Goal: Transaction & Acquisition: Purchase product/service

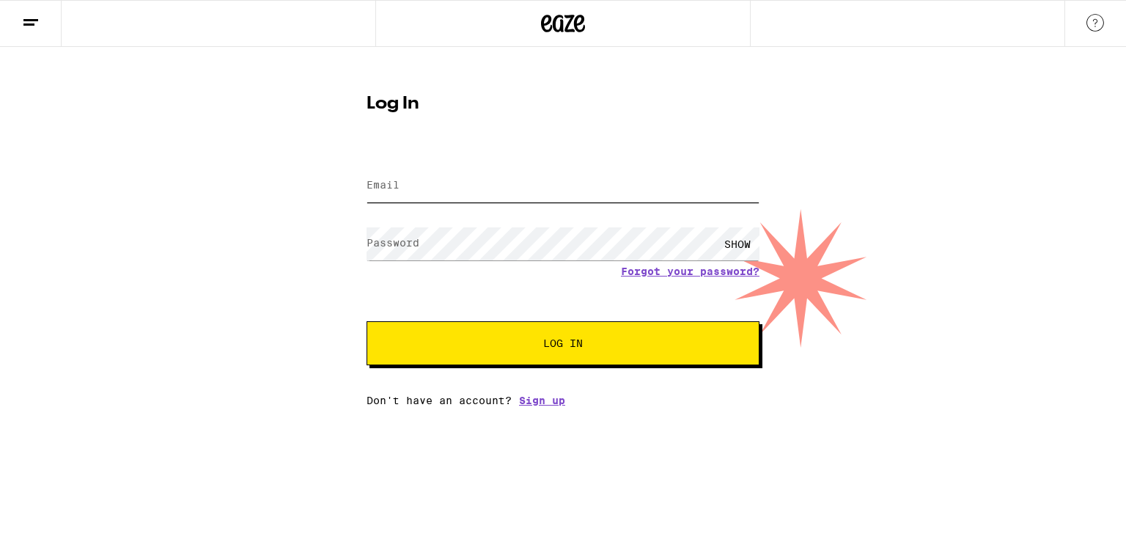
type input "[EMAIL_ADDRESS][DOMAIN_NAME]"
click at [534, 348] on span "Log In" at bounding box center [563, 343] width 274 height 10
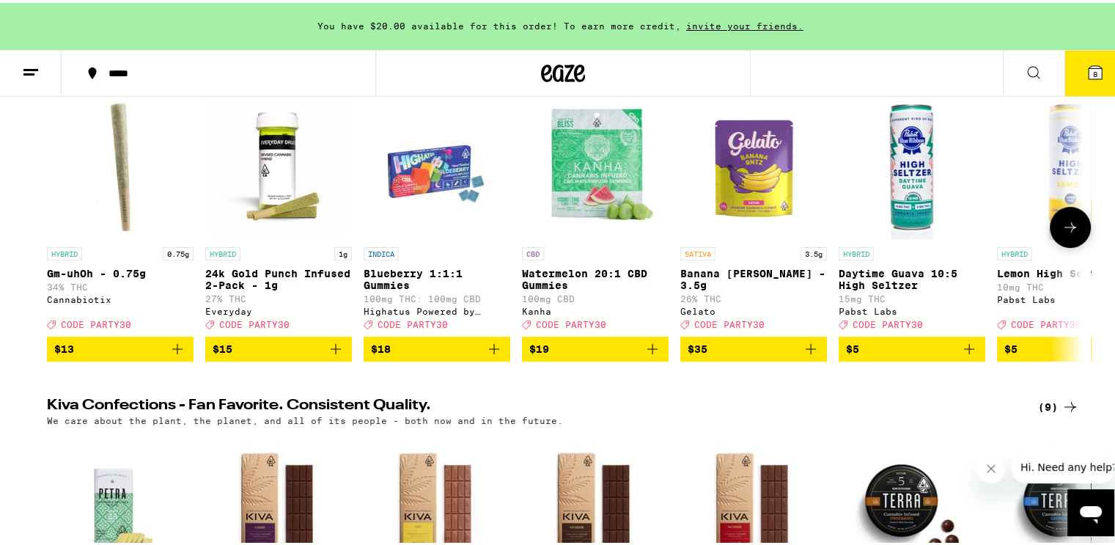
scroll to position [73, 0]
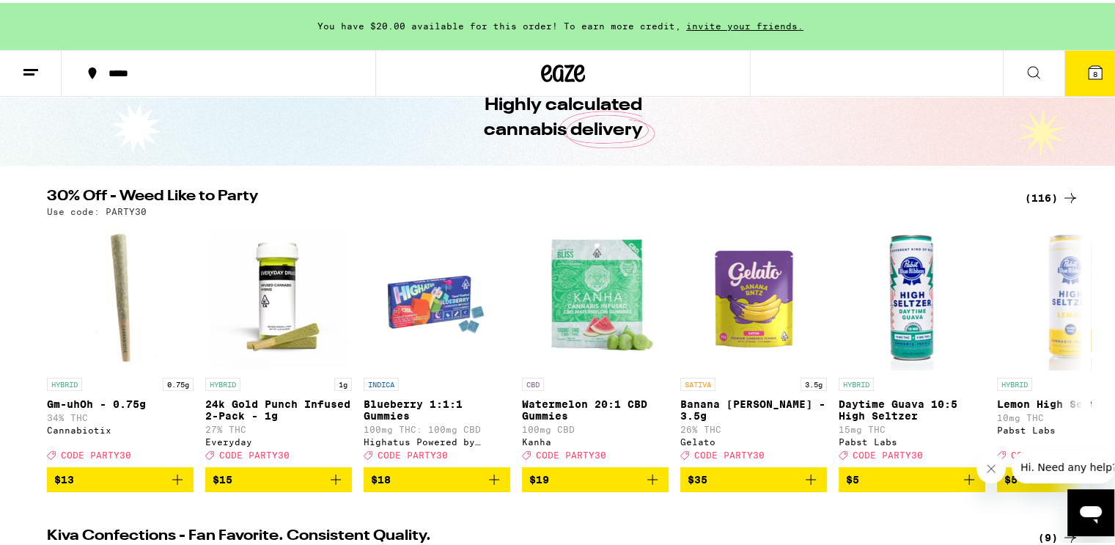
click at [1025, 67] on icon at bounding box center [1034, 70] width 18 height 18
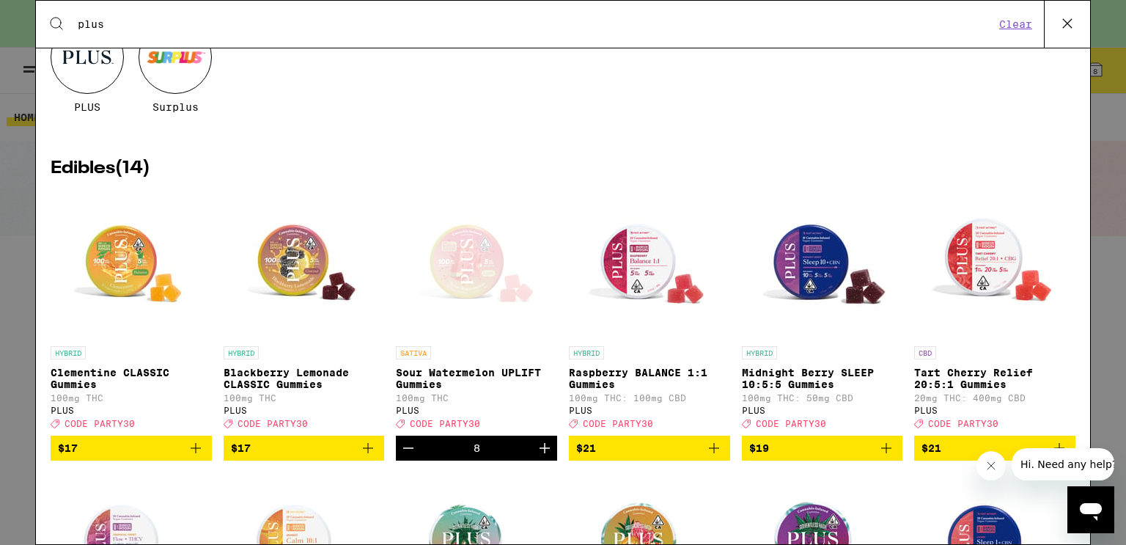
scroll to position [220, 0]
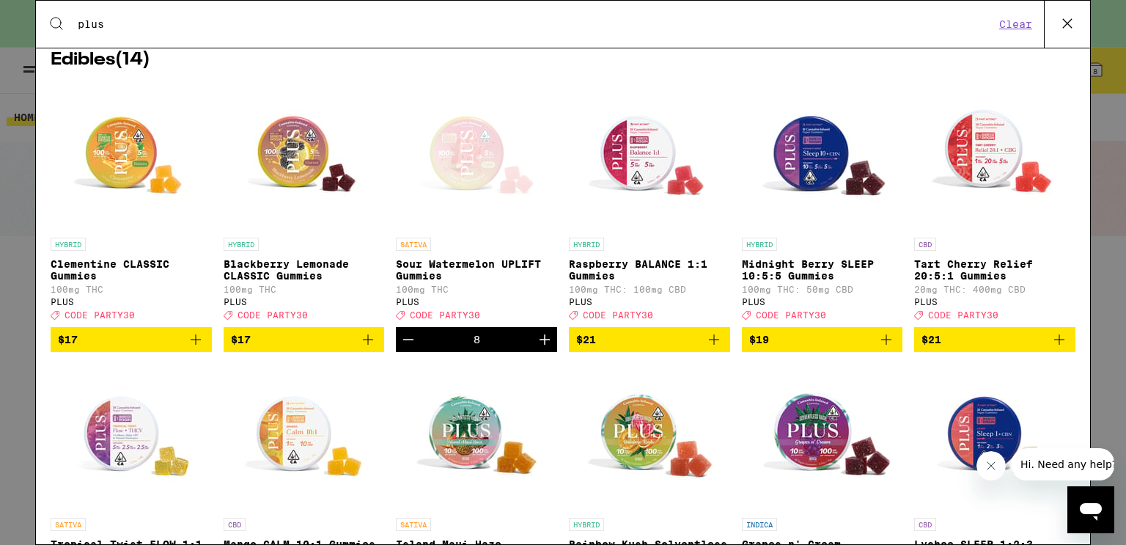
type input "plus"
click at [402, 348] on icon "Decrement" at bounding box center [409, 340] width 18 height 18
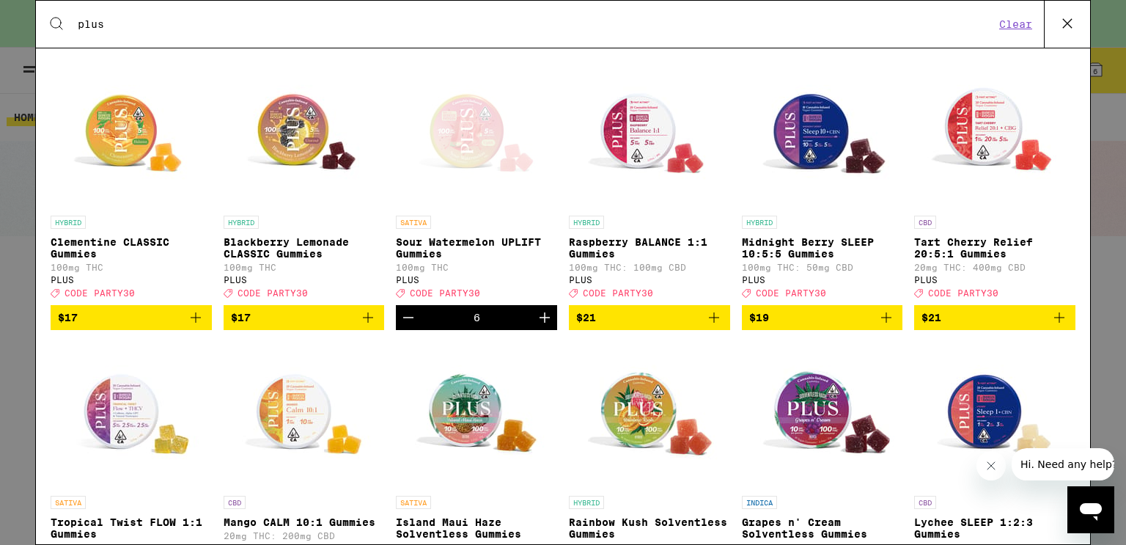
scroll to position [73, 0]
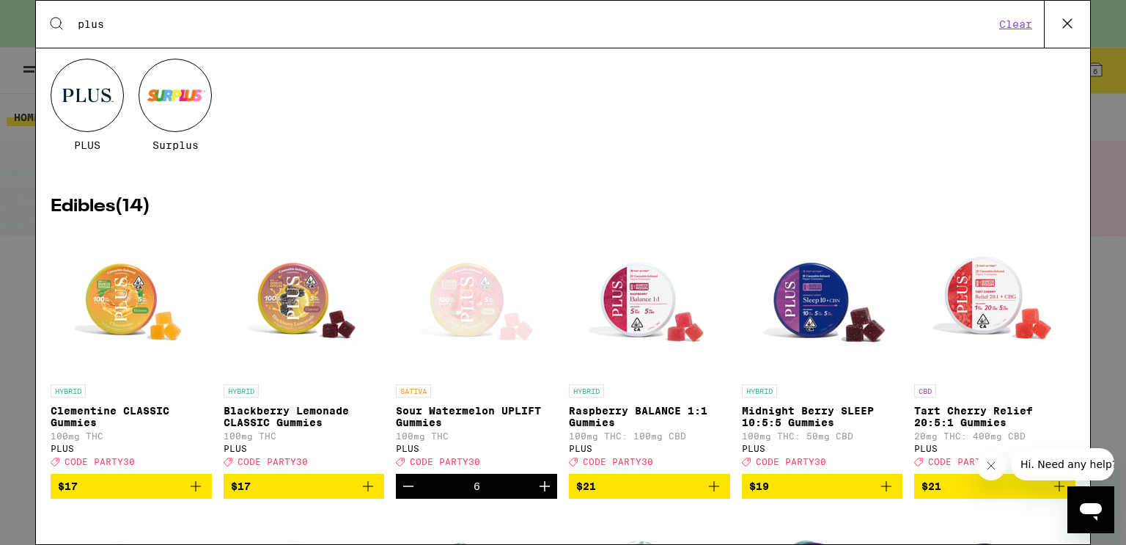
click at [1071, 26] on icon at bounding box center [1068, 23] width 22 height 22
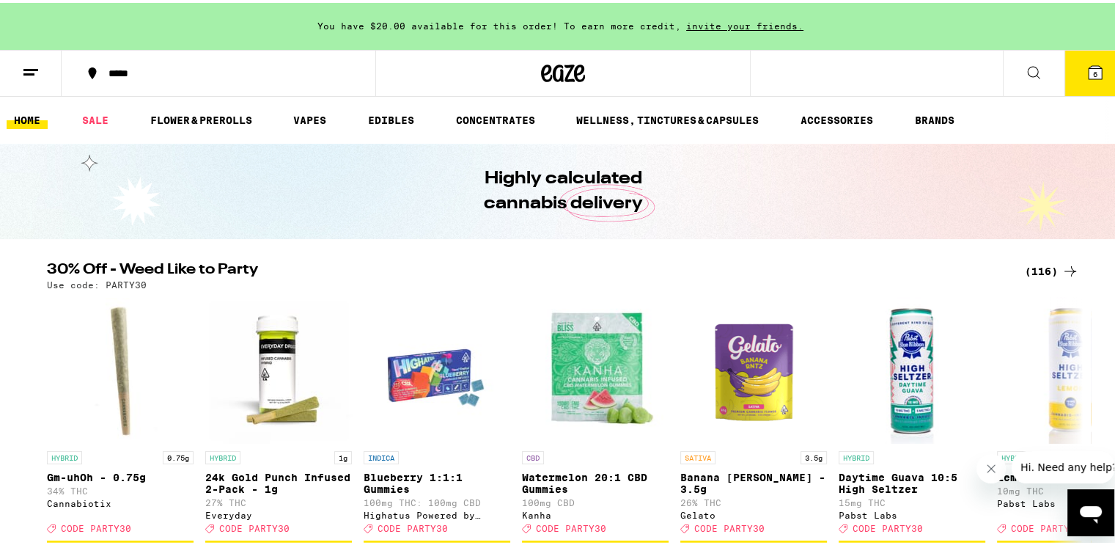
click at [1089, 67] on icon at bounding box center [1095, 69] width 13 height 13
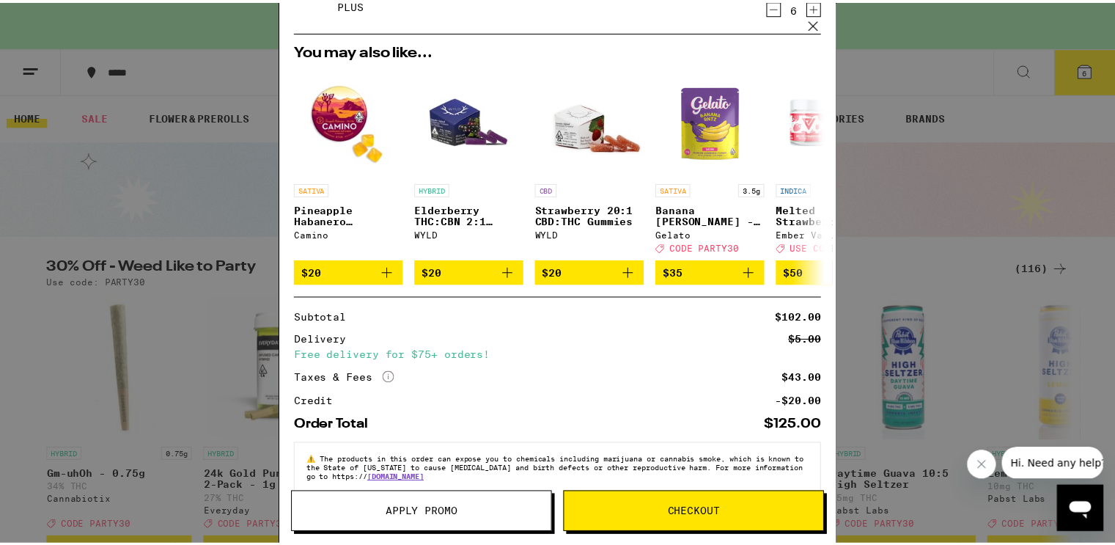
scroll to position [147, 0]
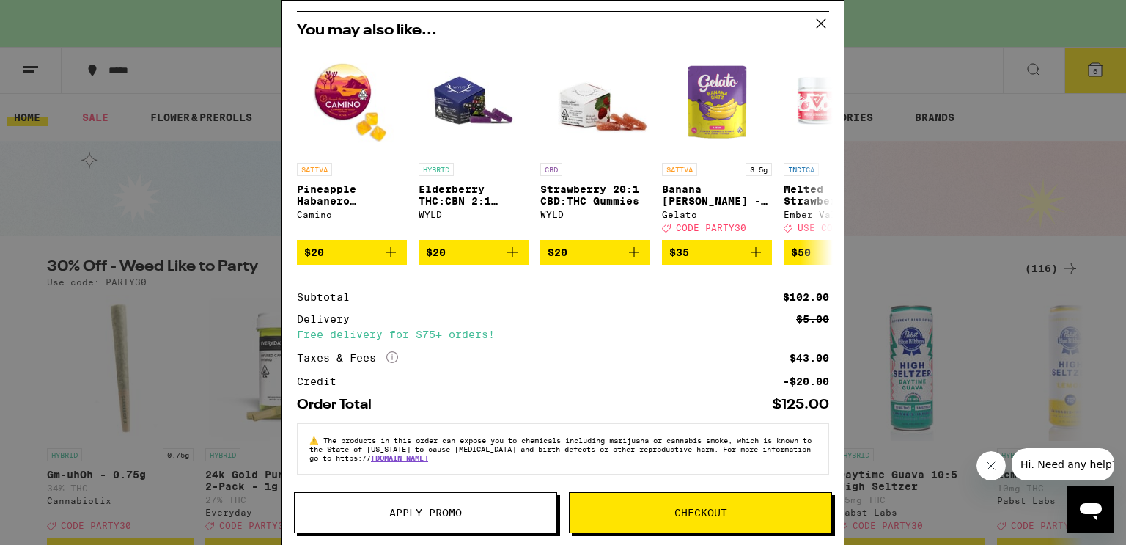
click at [419, 515] on span "Apply Promo" at bounding box center [425, 512] width 73 height 10
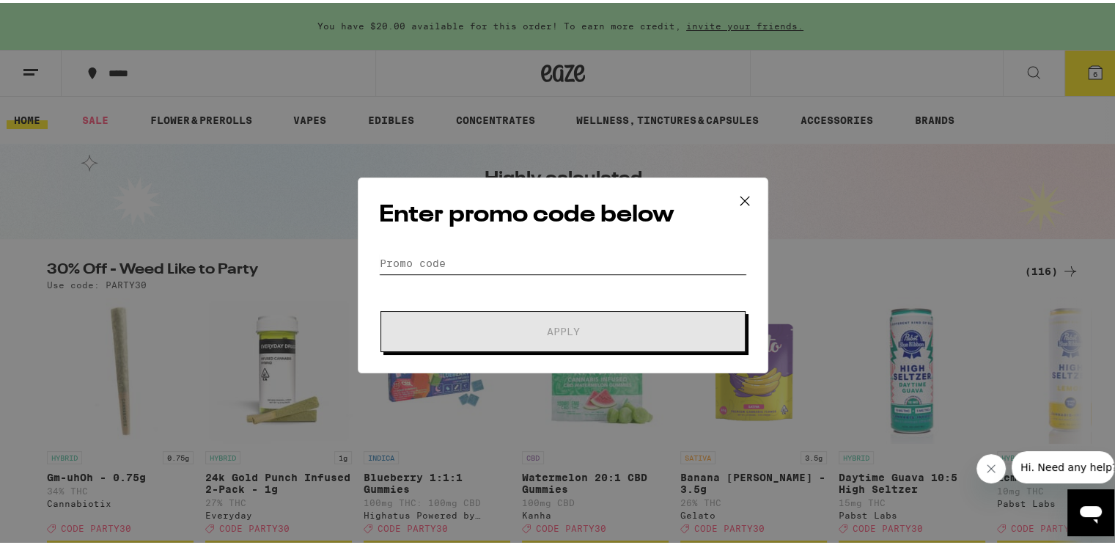
click at [423, 257] on input "Promo Code" at bounding box center [563, 260] width 368 height 22
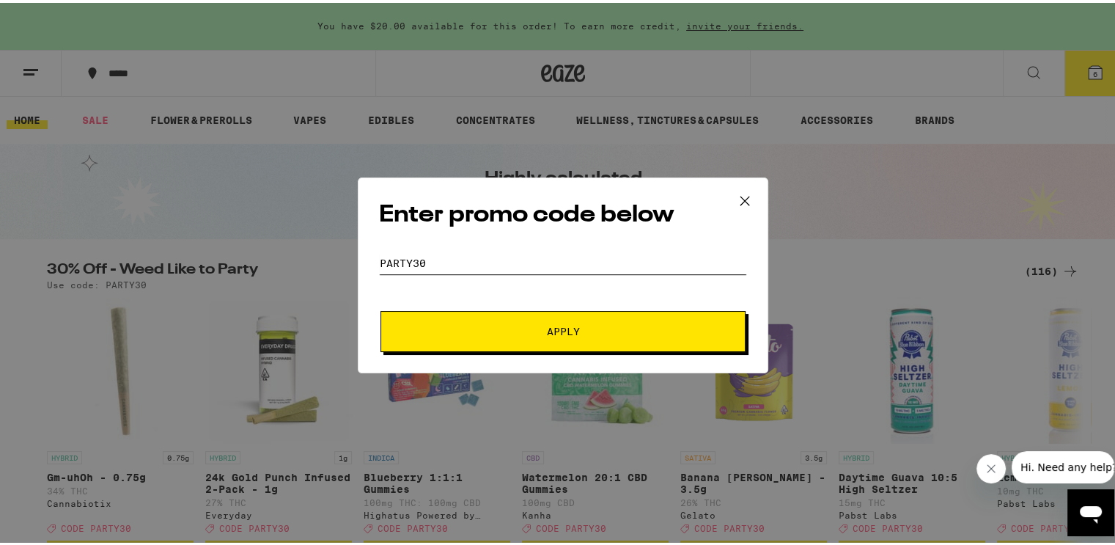
type input "Party30"
click at [562, 323] on span "Apply" at bounding box center [563, 328] width 33 height 10
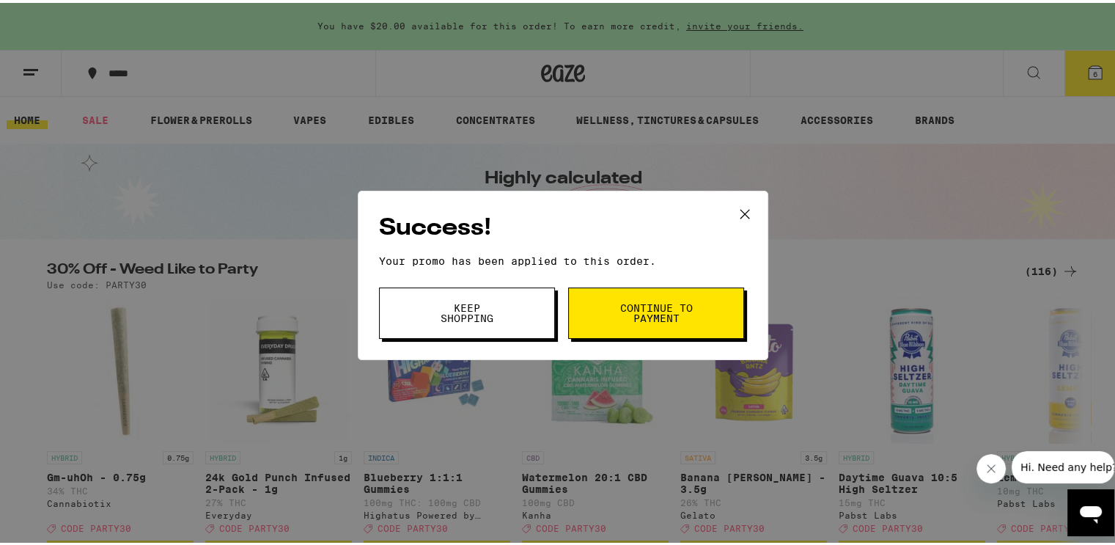
click at [595, 313] on button "Continue to payment" at bounding box center [656, 310] width 176 height 51
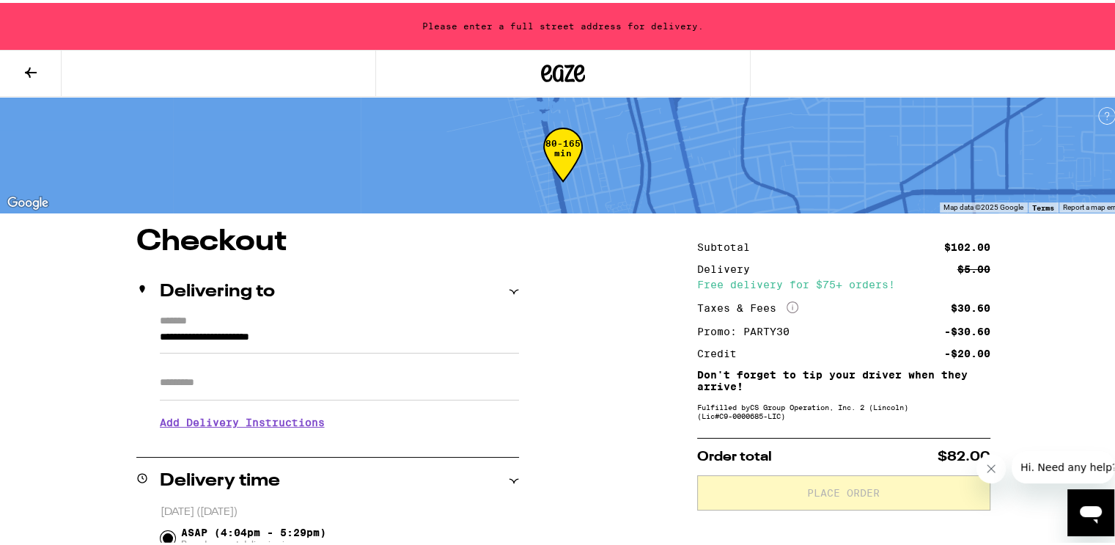
click at [26, 69] on icon at bounding box center [31, 70] width 12 height 10
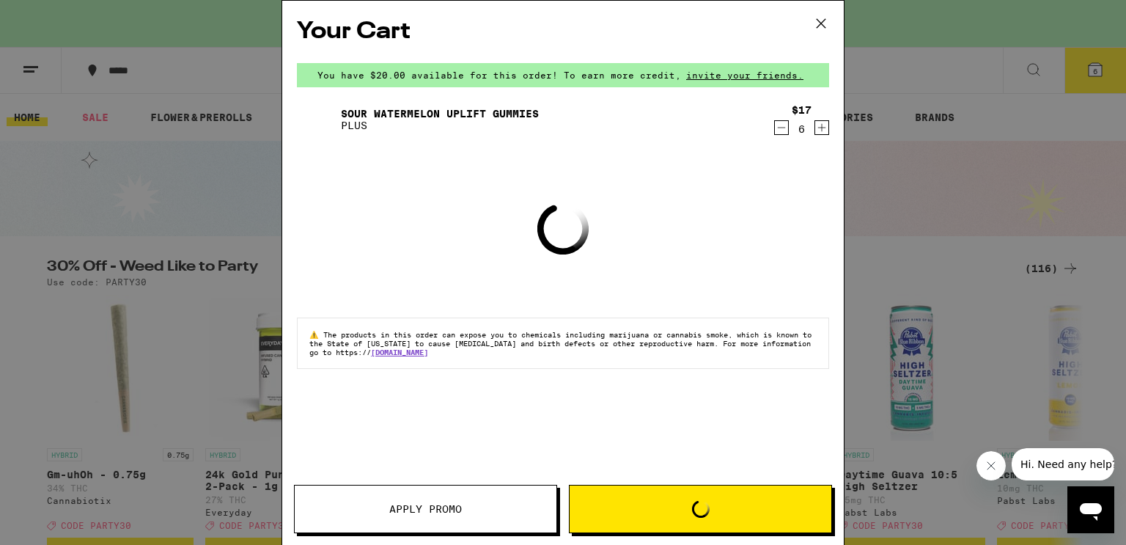
click at [821, 129] on icon "Increment" at bounding box center [822, 128] width 13 height 18
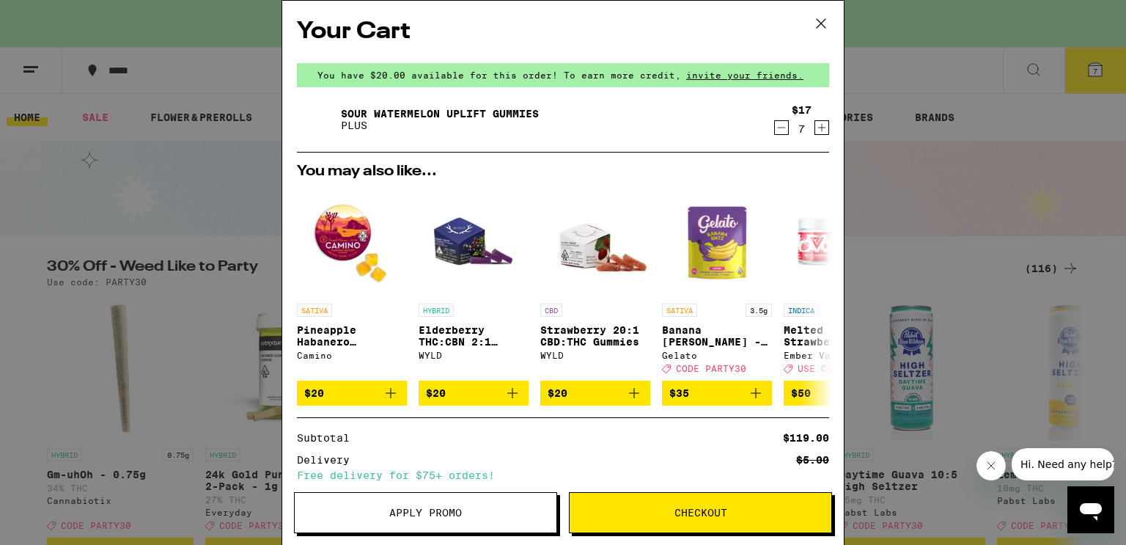
click at [679, 516] on span "Checkout" at bounding box center [701, 512] width 53 height 10
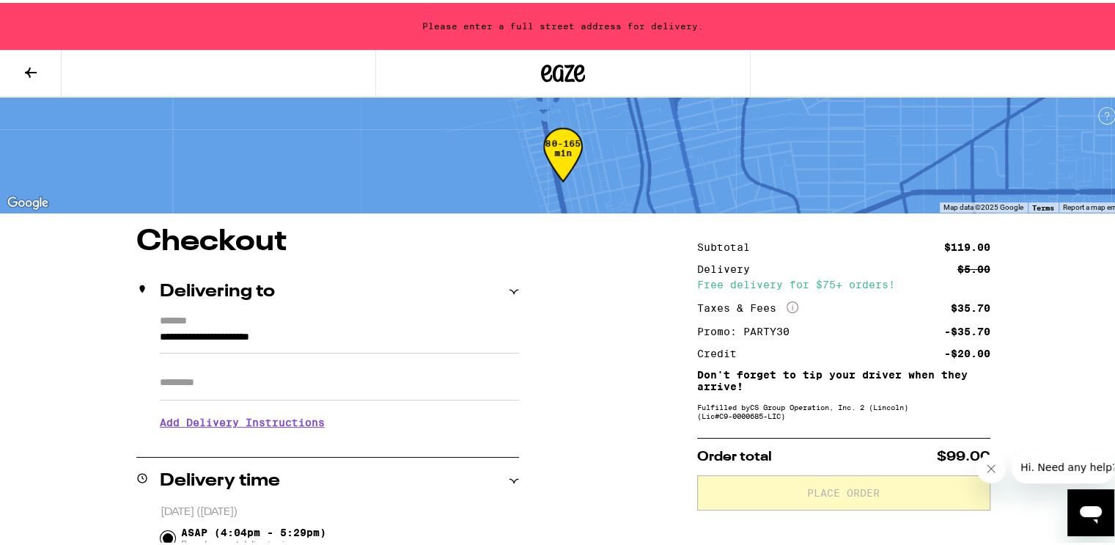
scroll to position [220, 0]
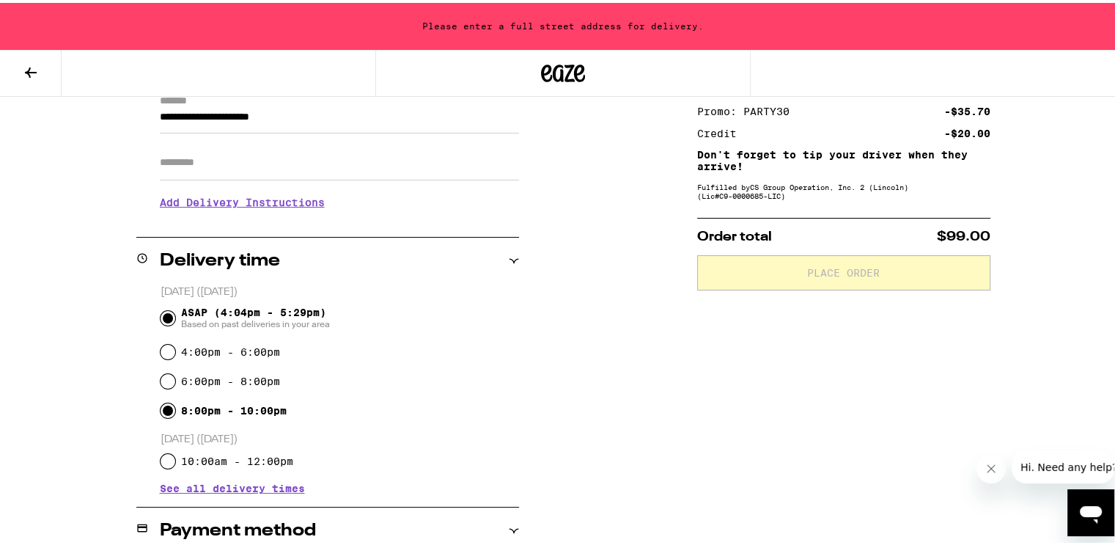
click at [166, 411] on input "8:00pm - 10:00pm" at bounding box center [168, 407] width 15 height 15
radio input "true"
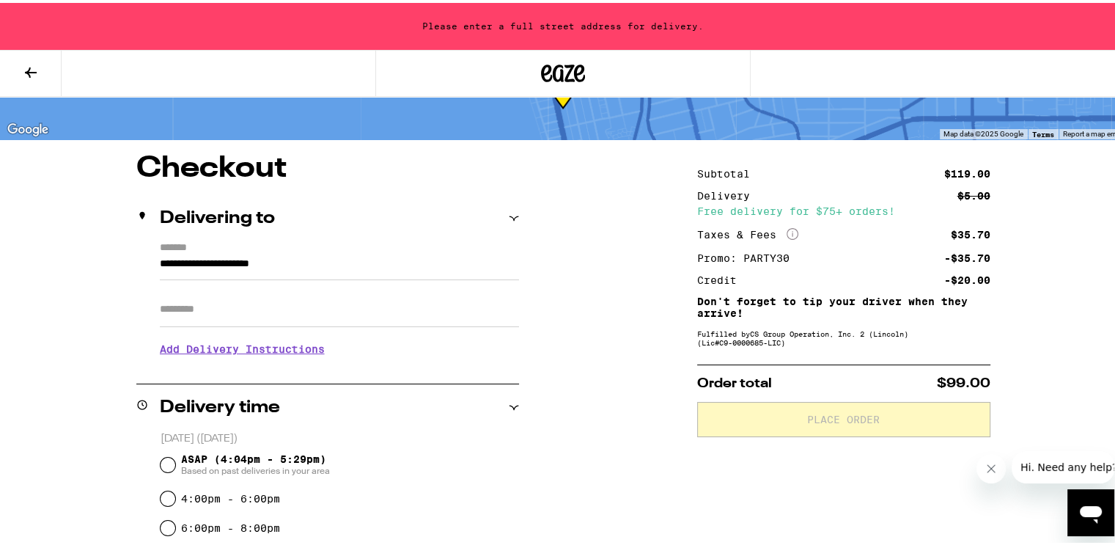
scroll to position [73, 0]
click at [322, 260] on input "**********" at bounding box center [339, 264] width 359 height 25
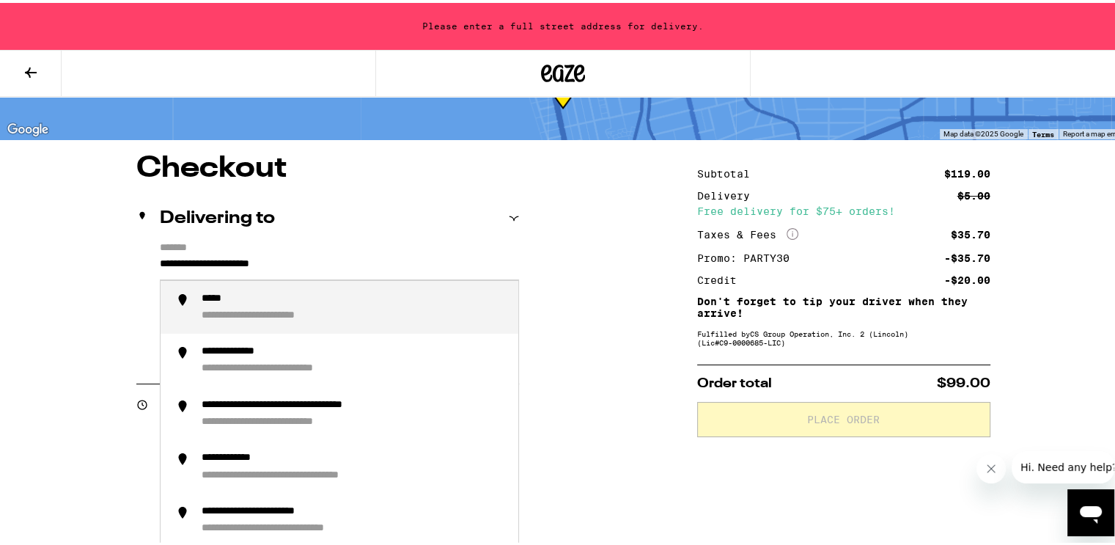
drag, startPoint x: 335, startPoint y: 260, endPoint x: 106, endPoint y: 262, distance: 228.8
click at [106, 262] on div "**********" at bounding box center [563, 537] width 1056 height 772
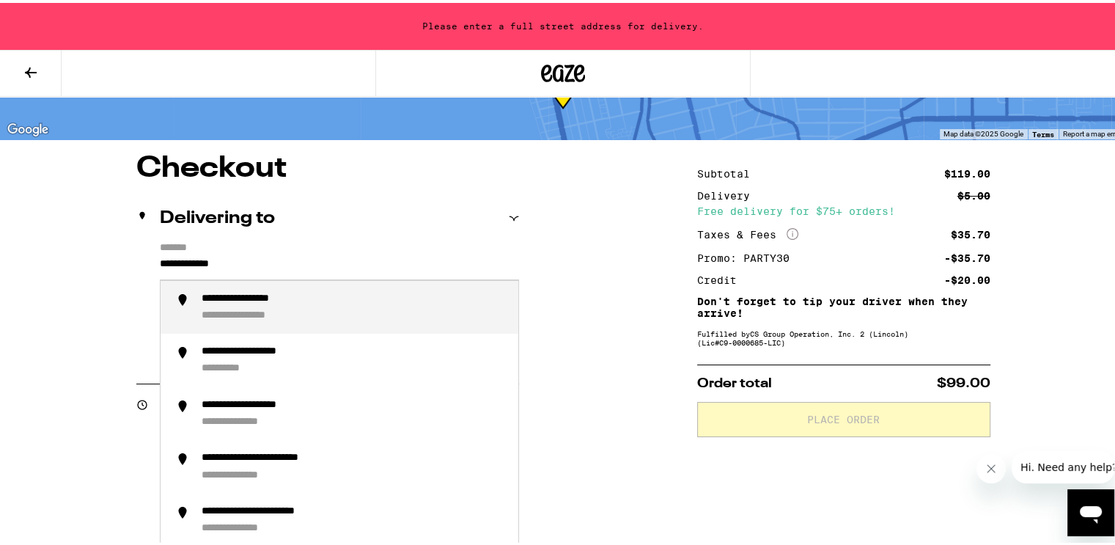
click at [277, 303] on div "**********" at bounding box center [262, 296] width 120 height 13
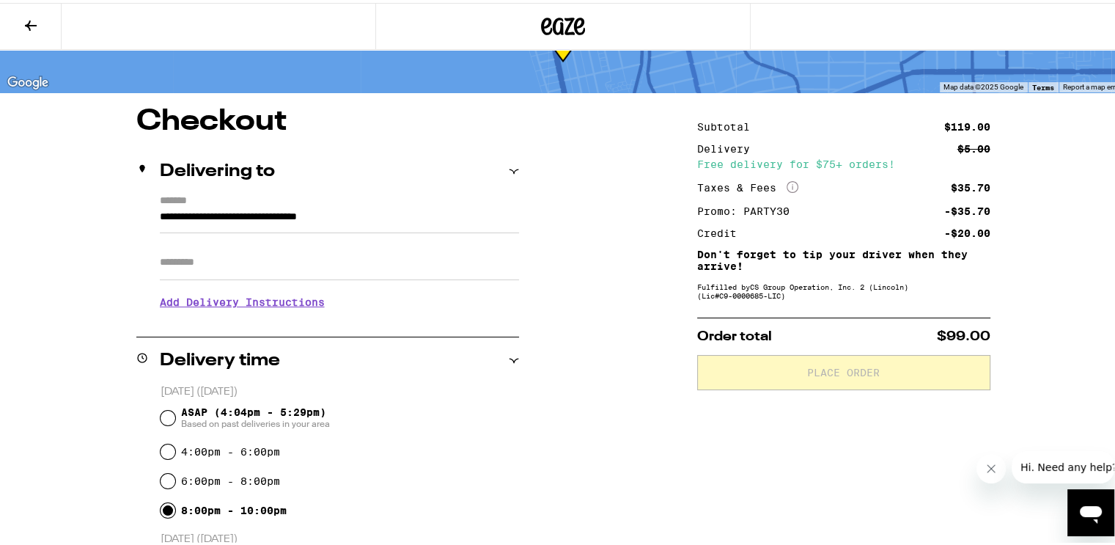
type input "**********"
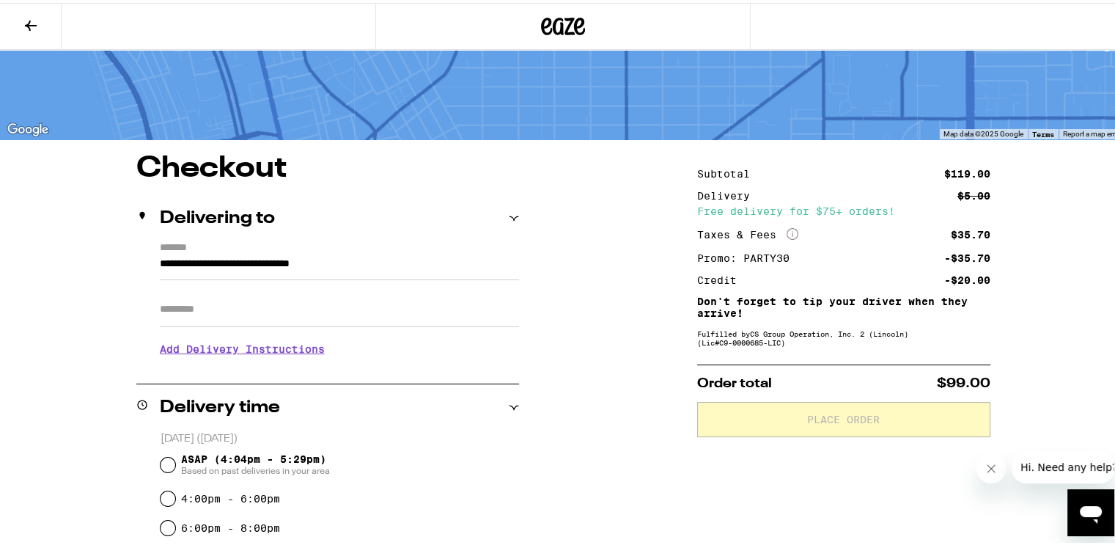
click at [173, 313] on input "Apt/Suite" at bounding box center [339, 306] width 359 height 35
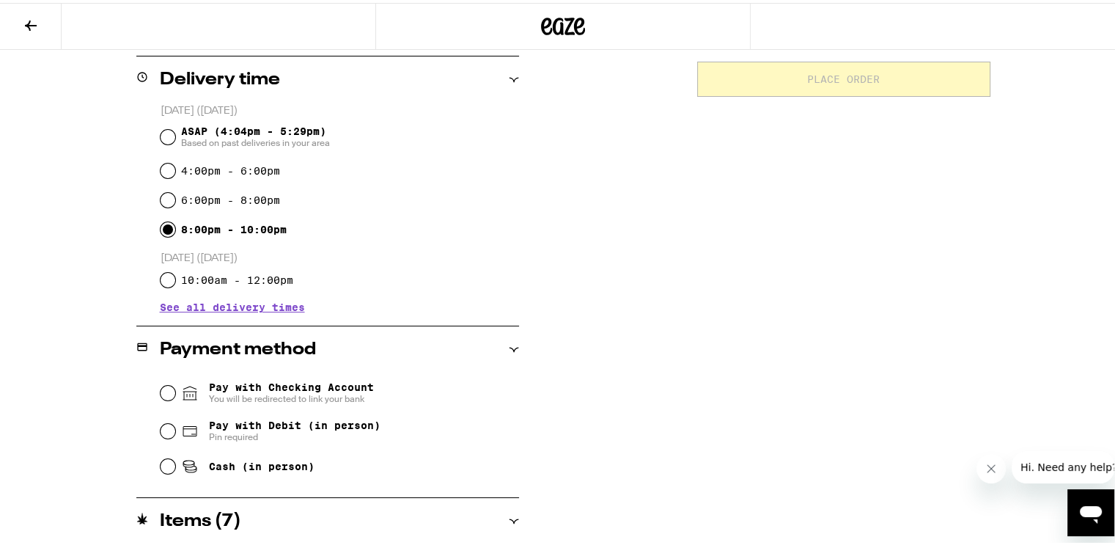
scroll to position [393, 0]
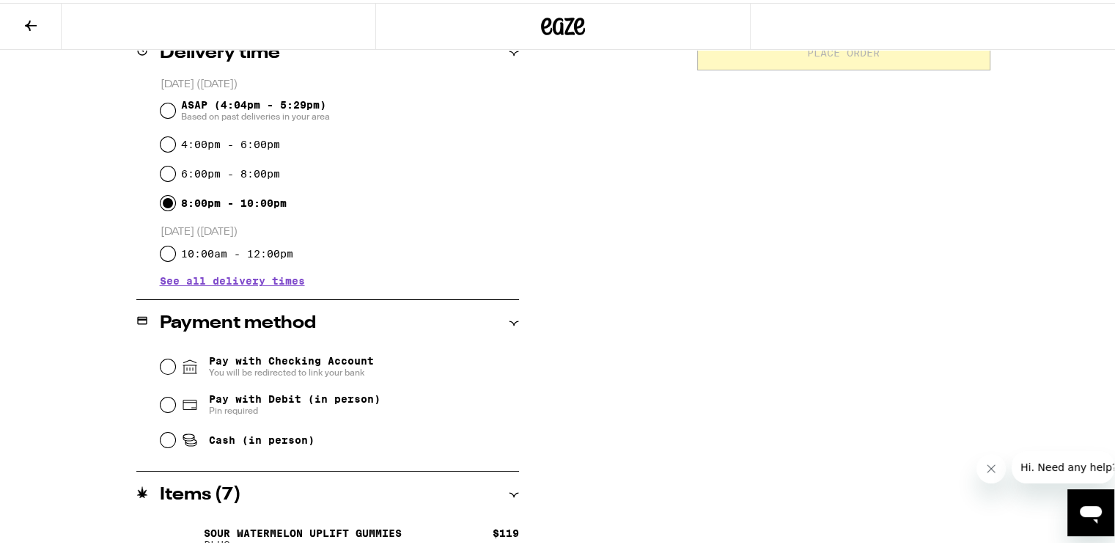
type input "*"
click at [163, 439] on input "Cash (in person)" at bounding box center [168, 437] width 15 height 15
radio input "true"
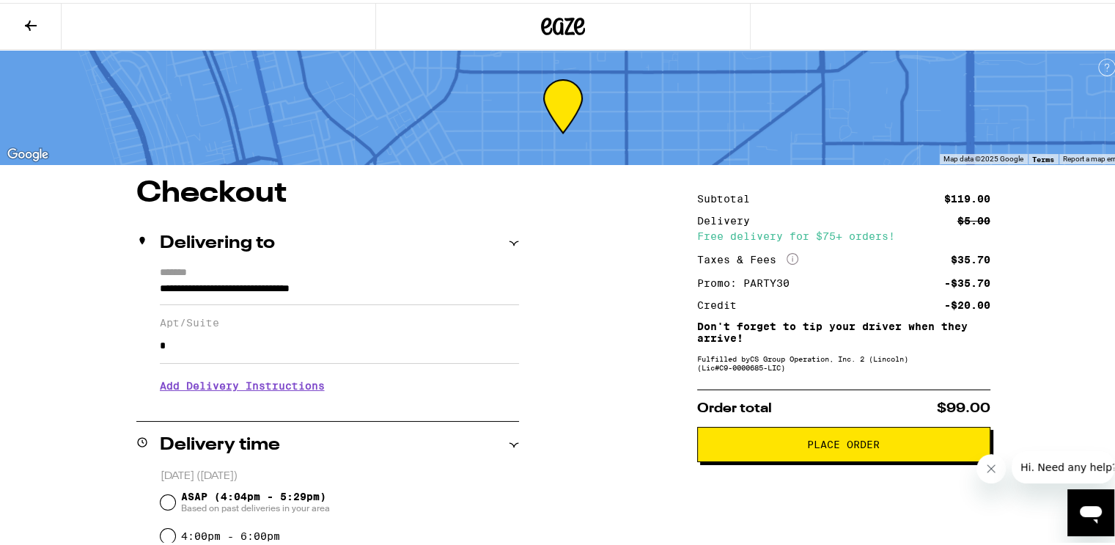
scroll to position [0, 0]
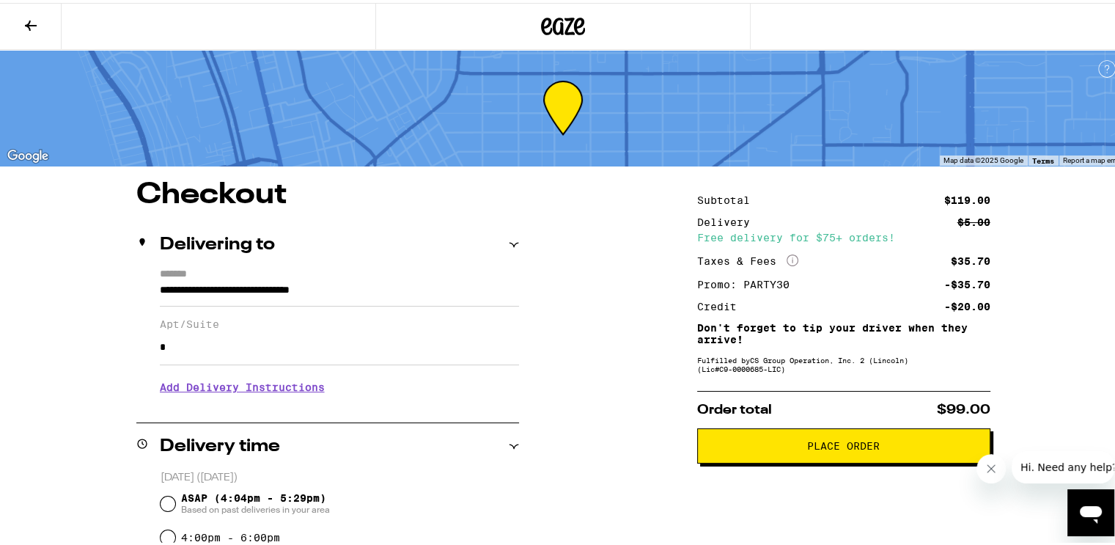
click at [816, 448] on span "Place Order" at bounding box center [843, 443] width 73 height 10
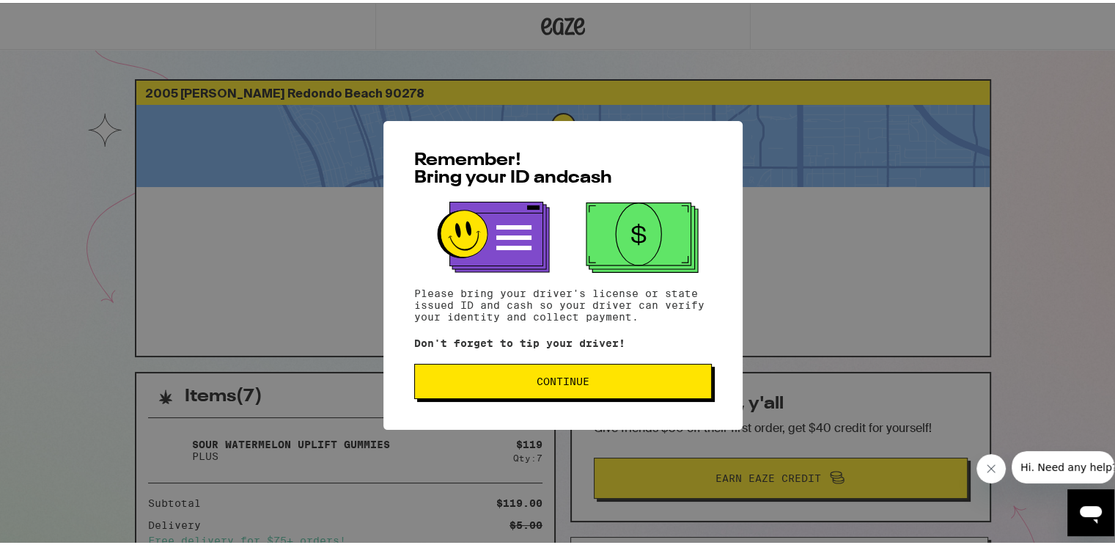
click at [547, 377] on span "Continue" at bounding box center [563, 378] width 53 height 10
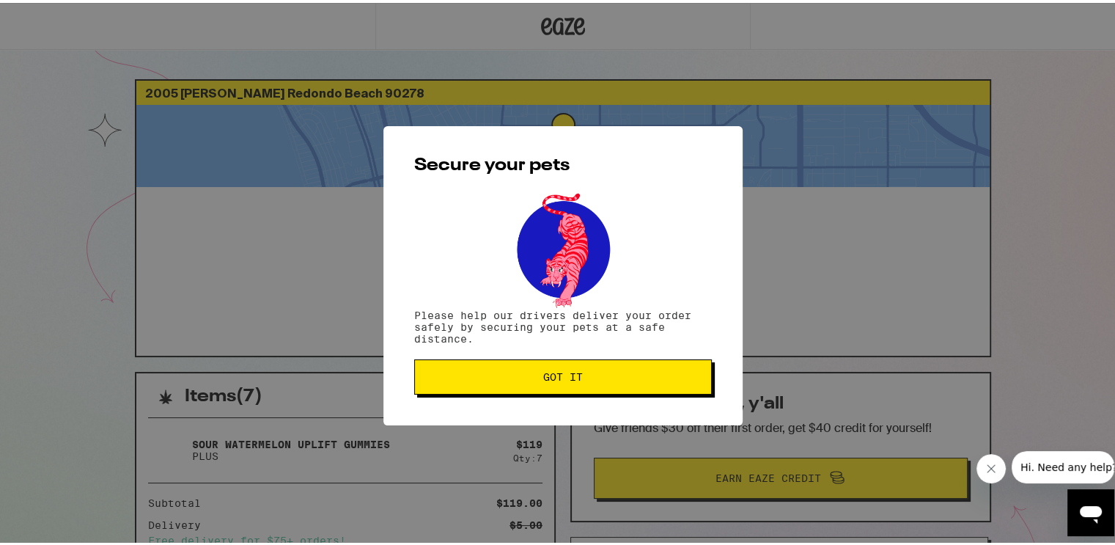
click at [529, 375] on span "Got it" at bounding box center [563, 374] width 273 height 10
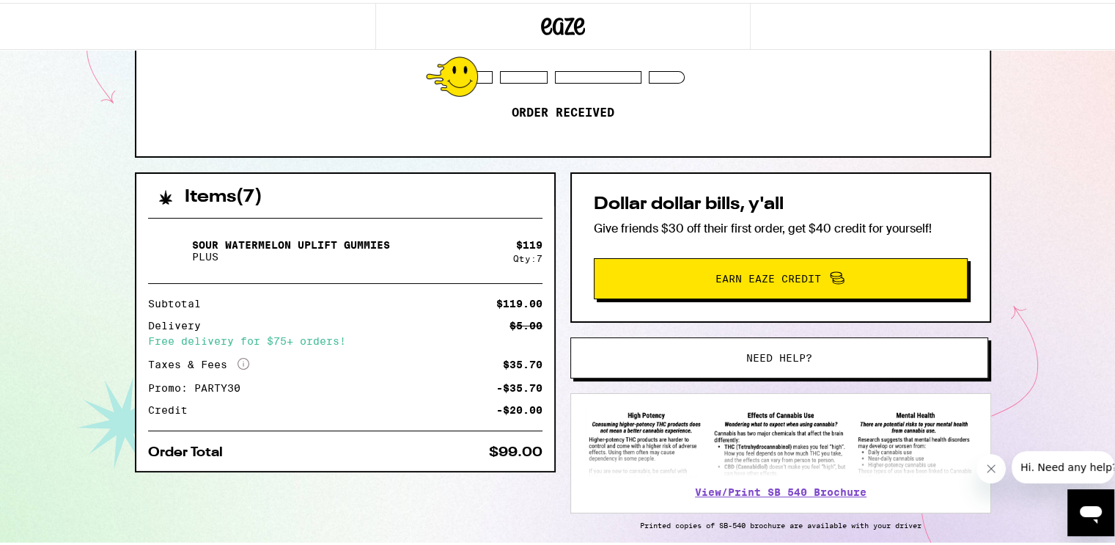
scroll to position [220, 0]
